Goal: Information Seeking & Learning: Learn about a topic

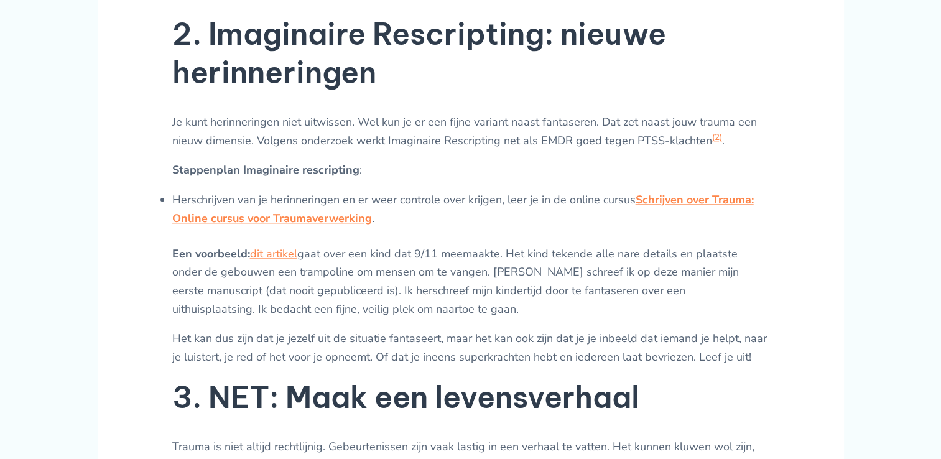
scroll to position [1402, 0]
click at [369, 366] on p "Het kan dus zijn dat je jezelf uit de situatie fantaseert, maar het kan ook zij…" at bounding box center [470, 347] width 597 height 37
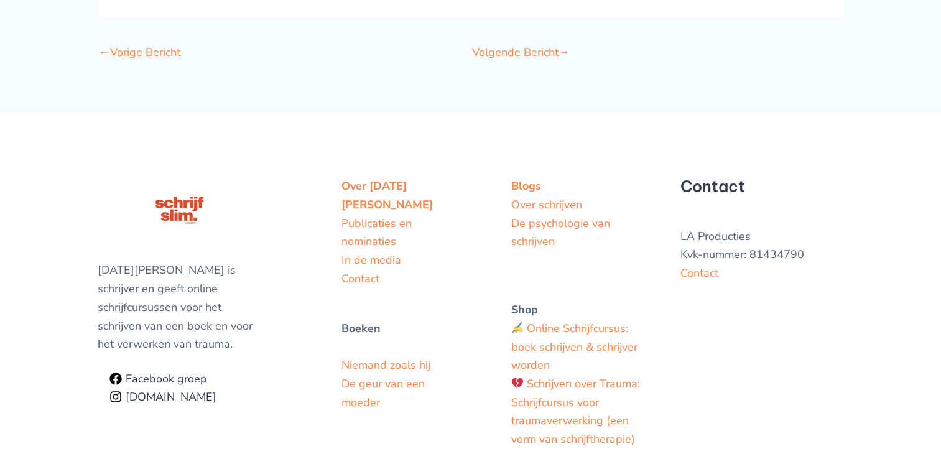
scroll to position [4215, 0]
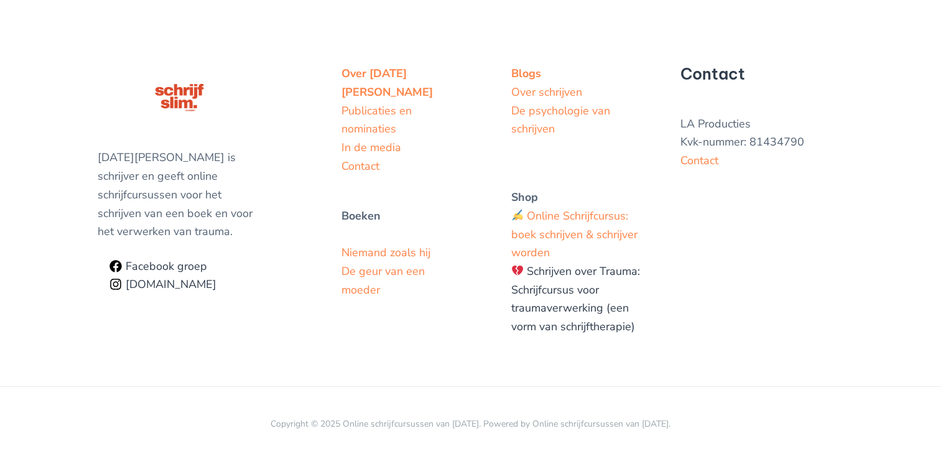
click at [605, 326] on link "Schrijven over Trauma: Schrijfcursus voor traumaverwerking (een vorm van schrij…" at bounding box center [575, 299] width 129 height 70
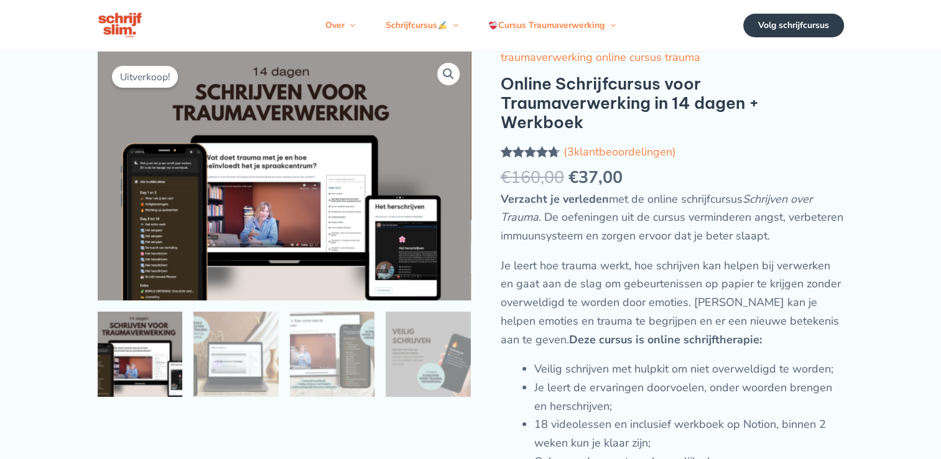
click at [537, 243] on span ". De oefeningen uit de cursus verminderen angst, verbeteren immuunsysteem en zo…" at bounding box center [671, 227] width 343 height 34
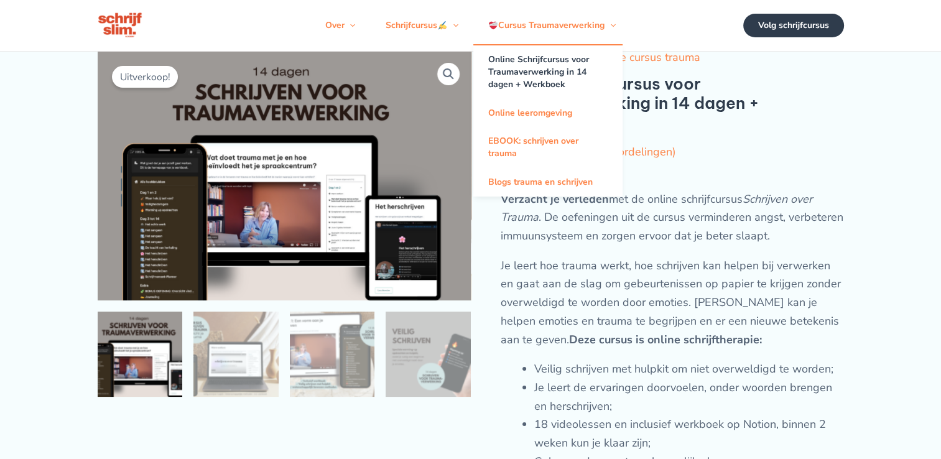
click at [523, 71] on link "Online Schrijfcursus voor Traumaverwerking in 14 dagen + Werkboek" at bounding box center [547, 71] width 149 height 53
click at [513, 123] on link "Online leeromgeving" at bounding box center [547, 113] width 149 height 28
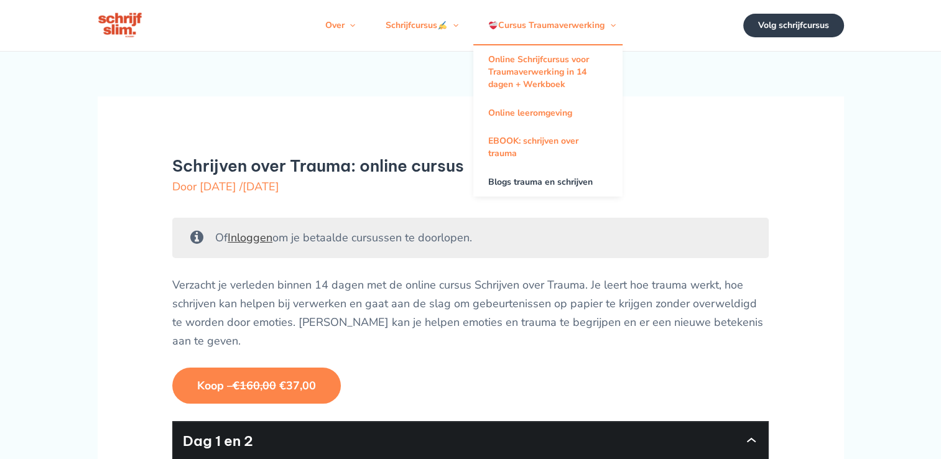
click at [511, 191] on link "Blogs trauma en schrijven" at bounding box center [547, 182] width 149 height 28
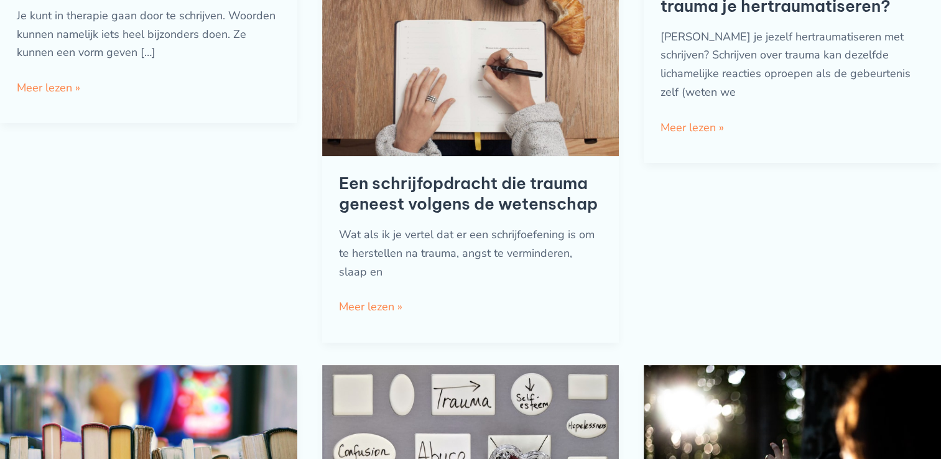
scroll to position [186, 0]
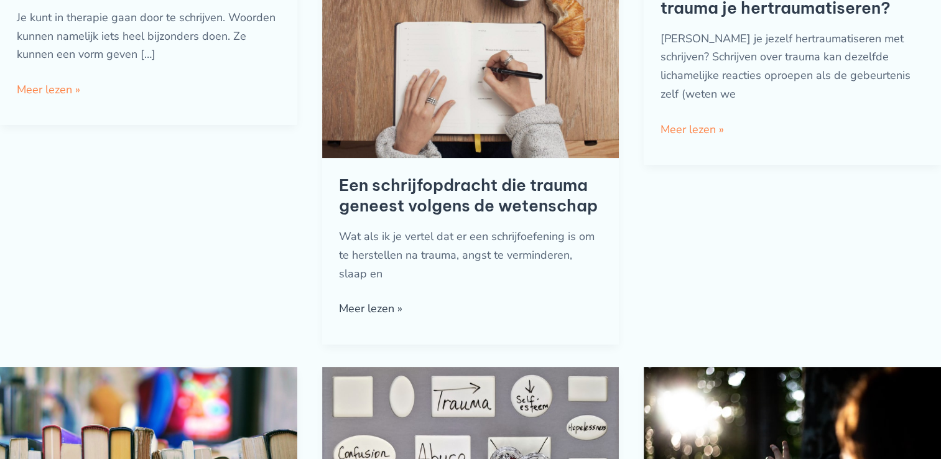
click at [378, 318] on link "Een schrijfopdracht die trauma geneest volgens de wetenschap Meer lezen »" at bounding box center [370, 309] width 63 height 19
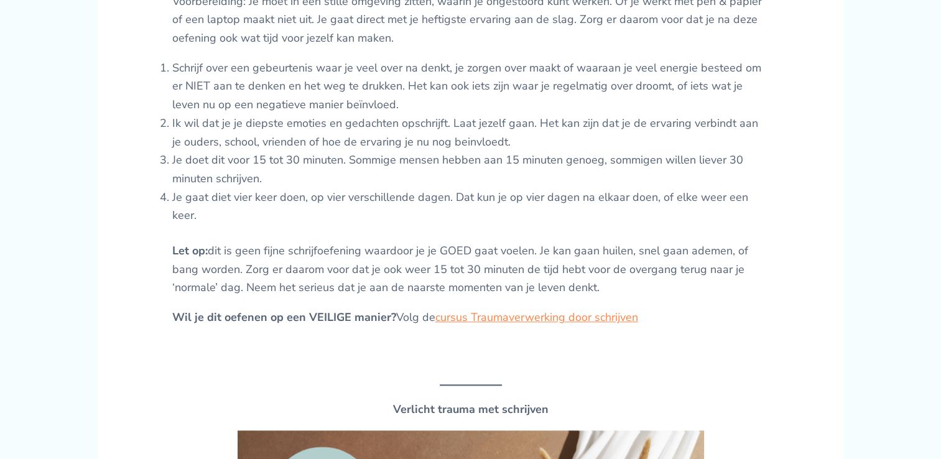
scroll to position [908, 0]
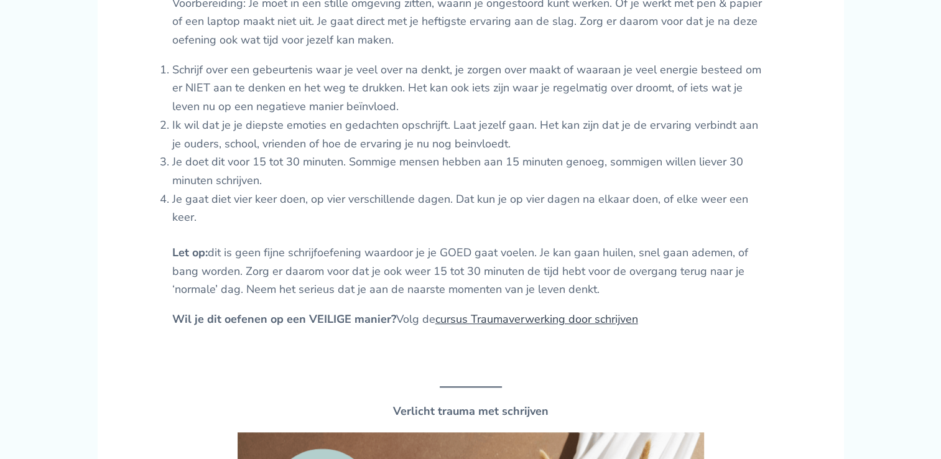
click at [471, 318] on link "cursus Traumaverwerking door schrijven" at bounding box center [536, 318] width 203 height 15
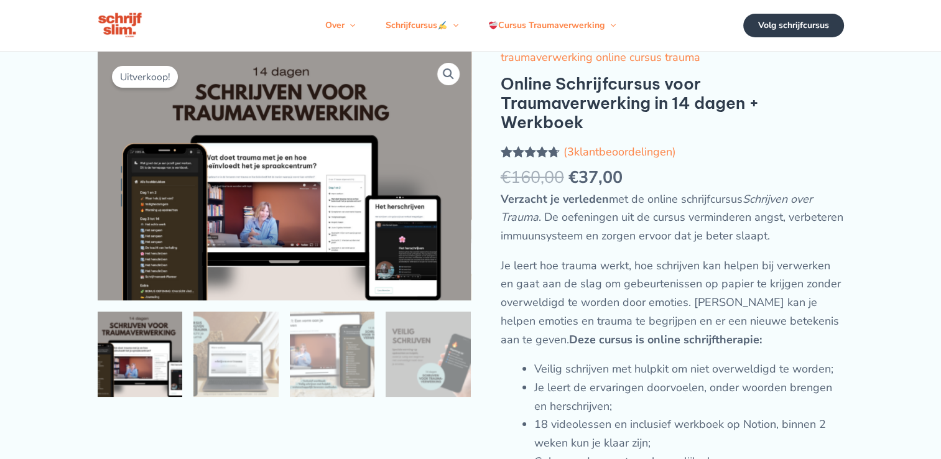
click at [707, 113] on h1 "Online Schrijfcursus voor Traumaverwerking in 14 dagen + Werkboek" at bounding box center [671, 103] width 343 height 58
click at [127, 34] on img at bounding box center [121, 25] width 46 height 29
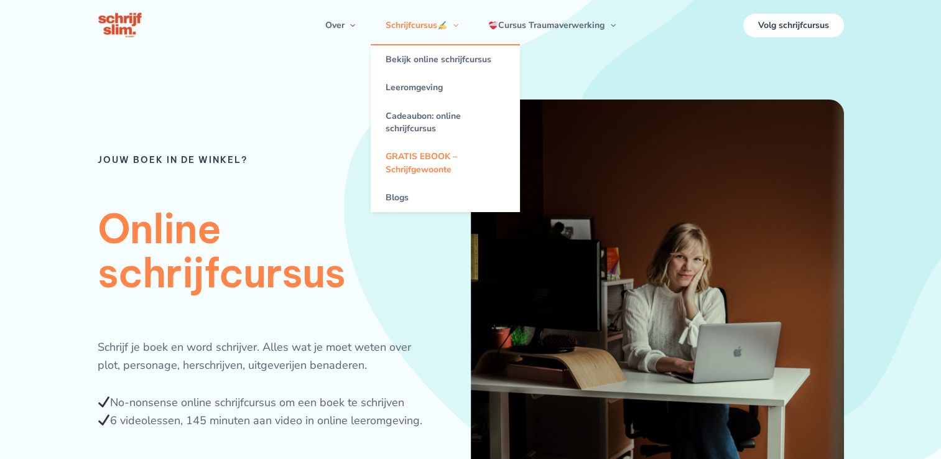
click at [403, 182] on link "GRATIS EBOOK – Schrijfgewoonte" at bounding box center [445, 163] width 149 height 41
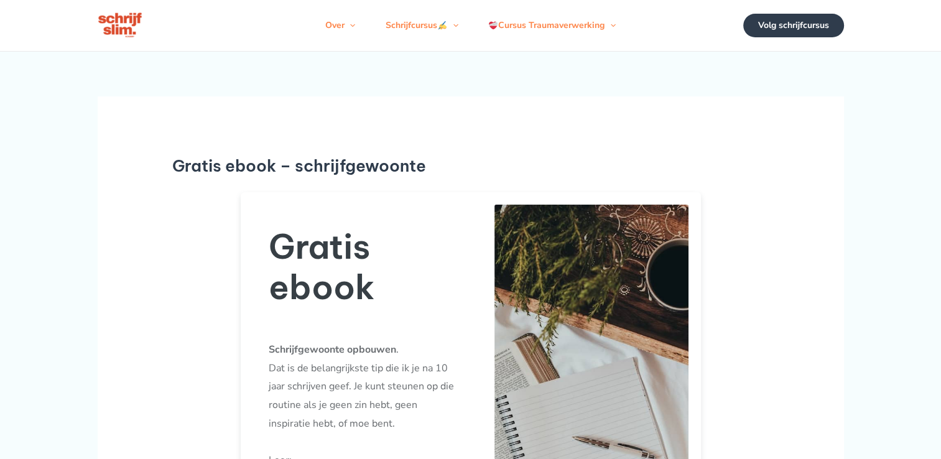
click at [121, 36] on img at bounding box center [121, 25] width 46 height 29
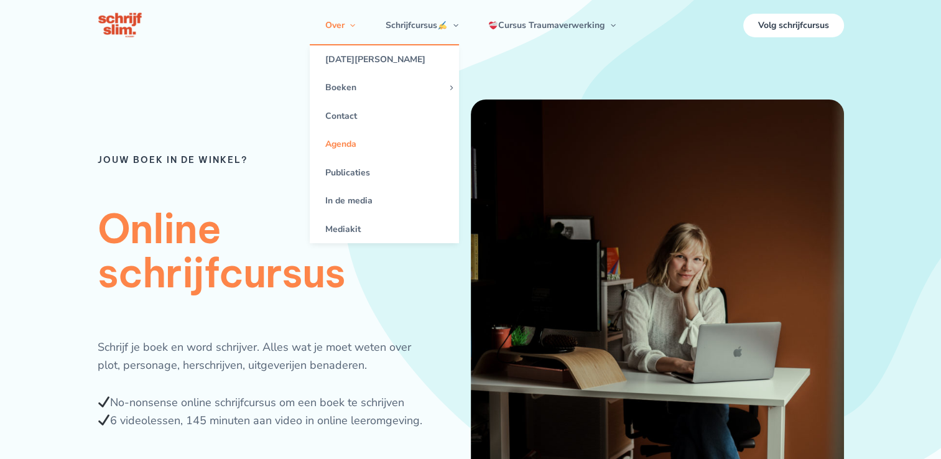
click at [334, 153] on link "Agenda" at bounding box center [384, 144] width 149 height 28
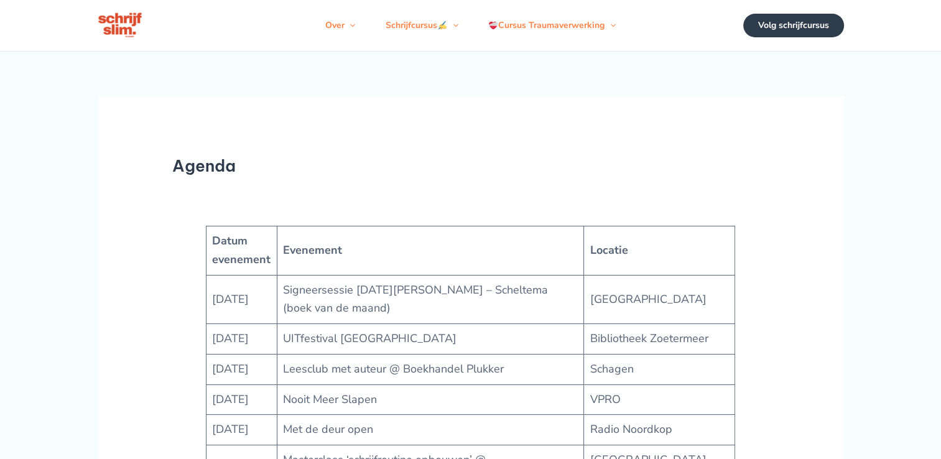
click at [113, 27] on img at bounding box center [121, 25] width 46 height 29
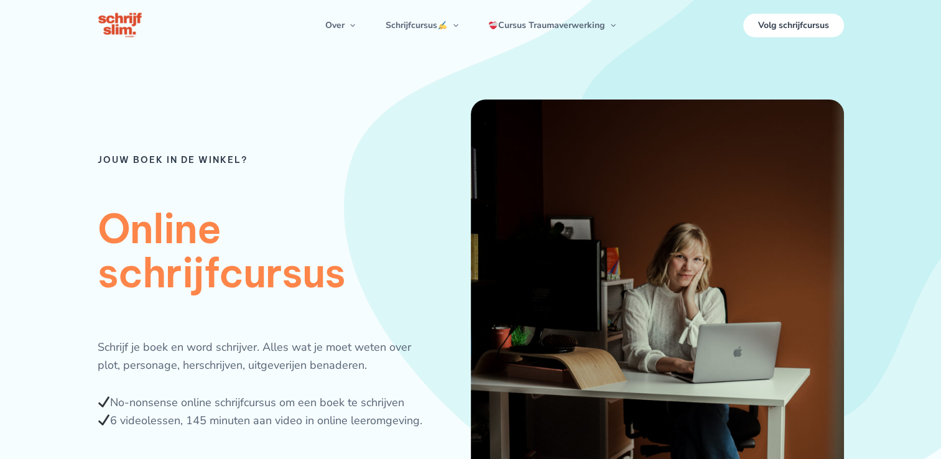
click at [124, 26] on img at bounding box center [121, 25] width 46 height 29
click at [701, 19] on div at bounding box center [689, 25] width 93 height 51
